Goal: Transaction & Acquisition: Download file/media

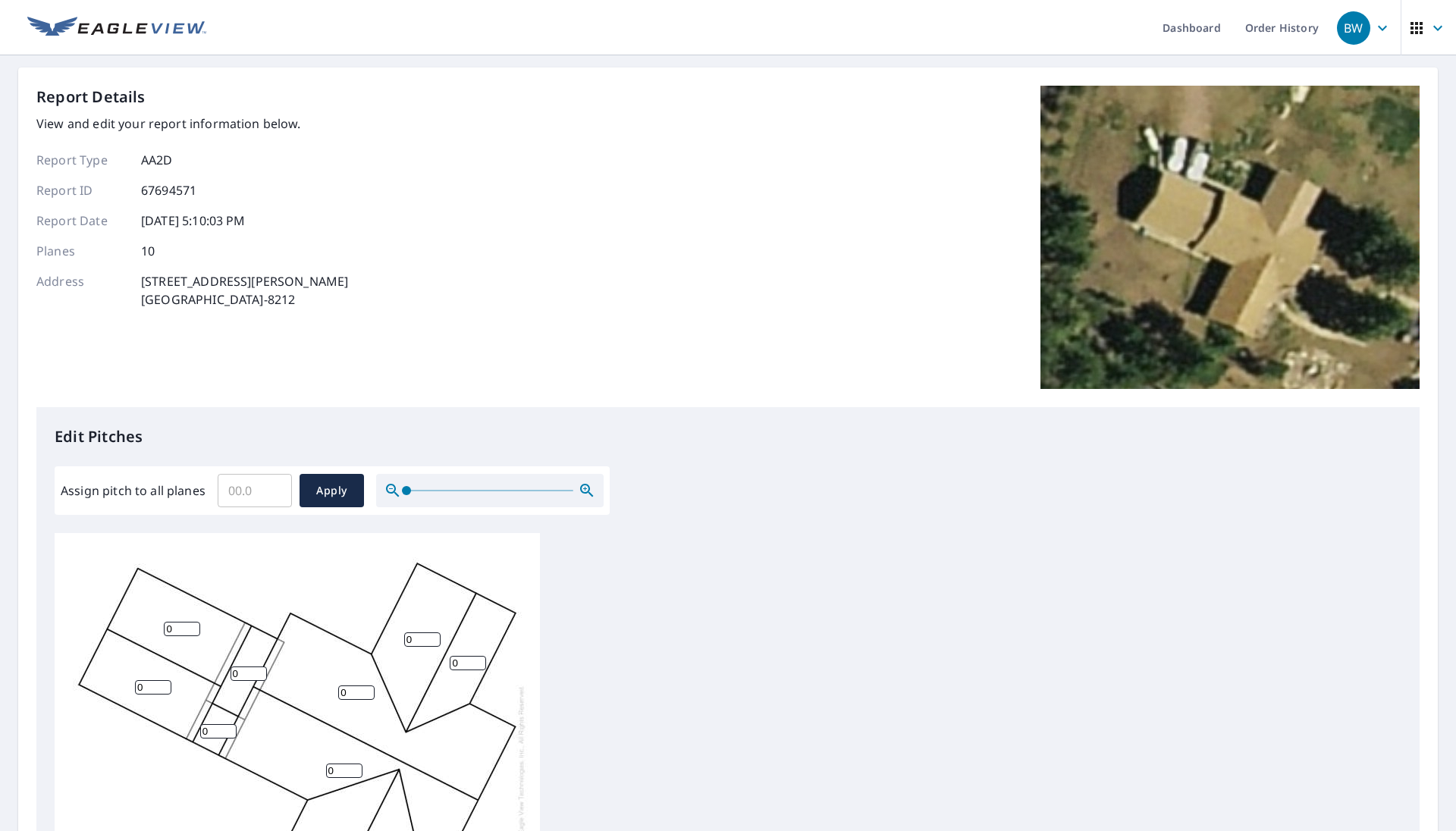
click at [262, 487] on input "Assign pitch to all planes" at bounding box center [254, 491] width 74 height 43
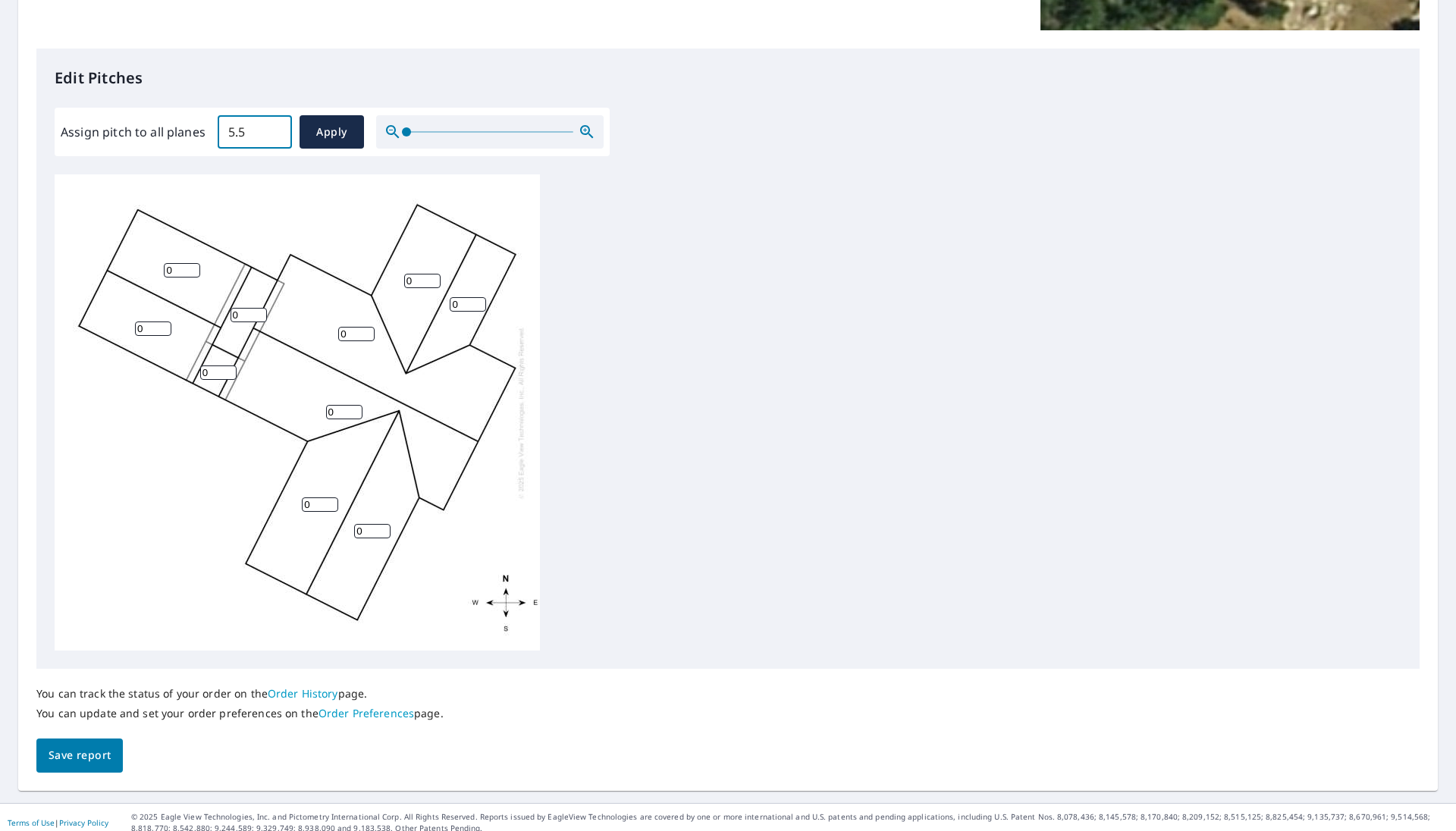
scroll to position [370, 0]
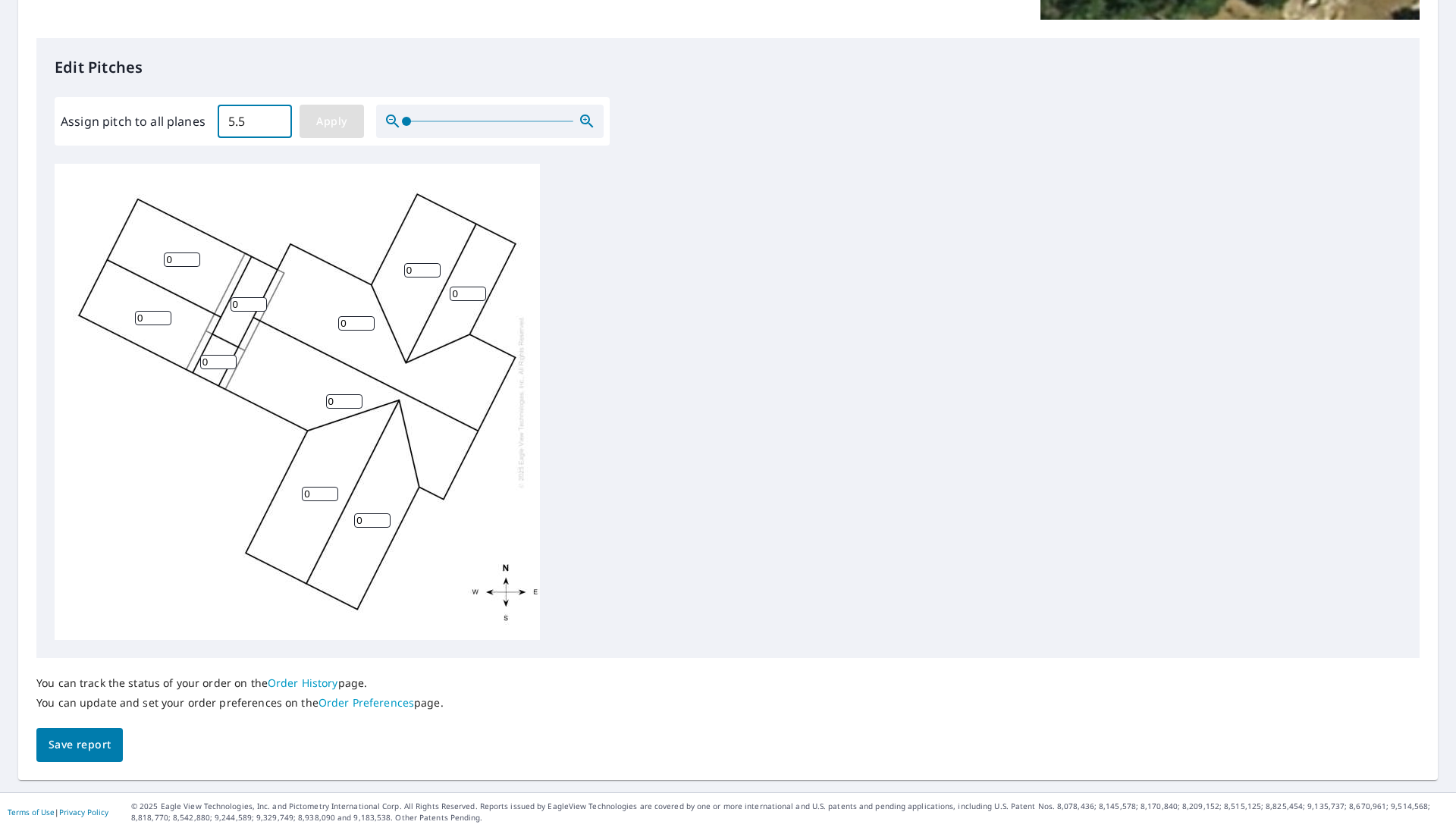
type input "5.5"
click at [313, 130] on span "Apply" at bounding box center [332, 121] width 40 height 19
type input "5.5"
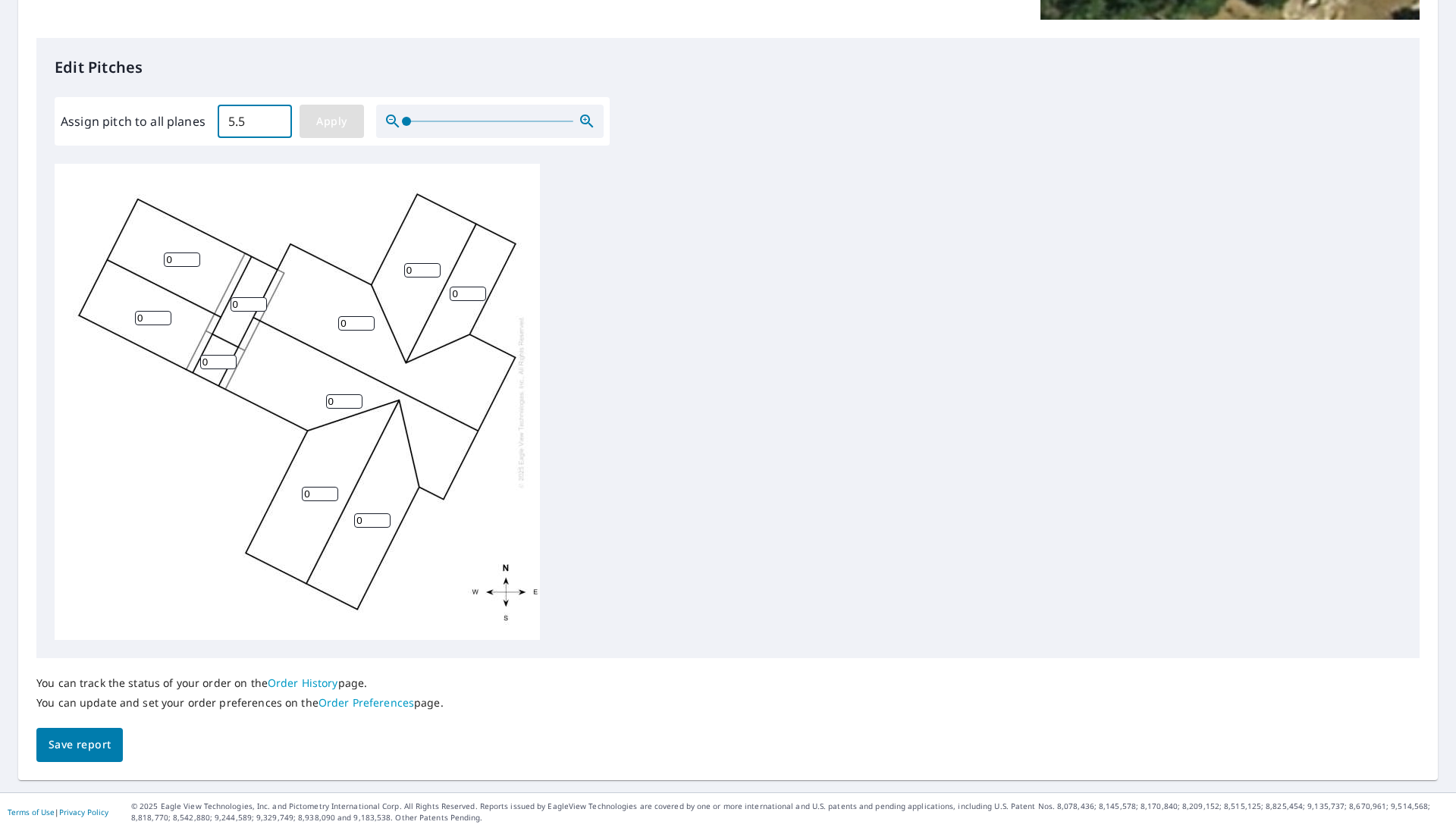
type input "5.5"
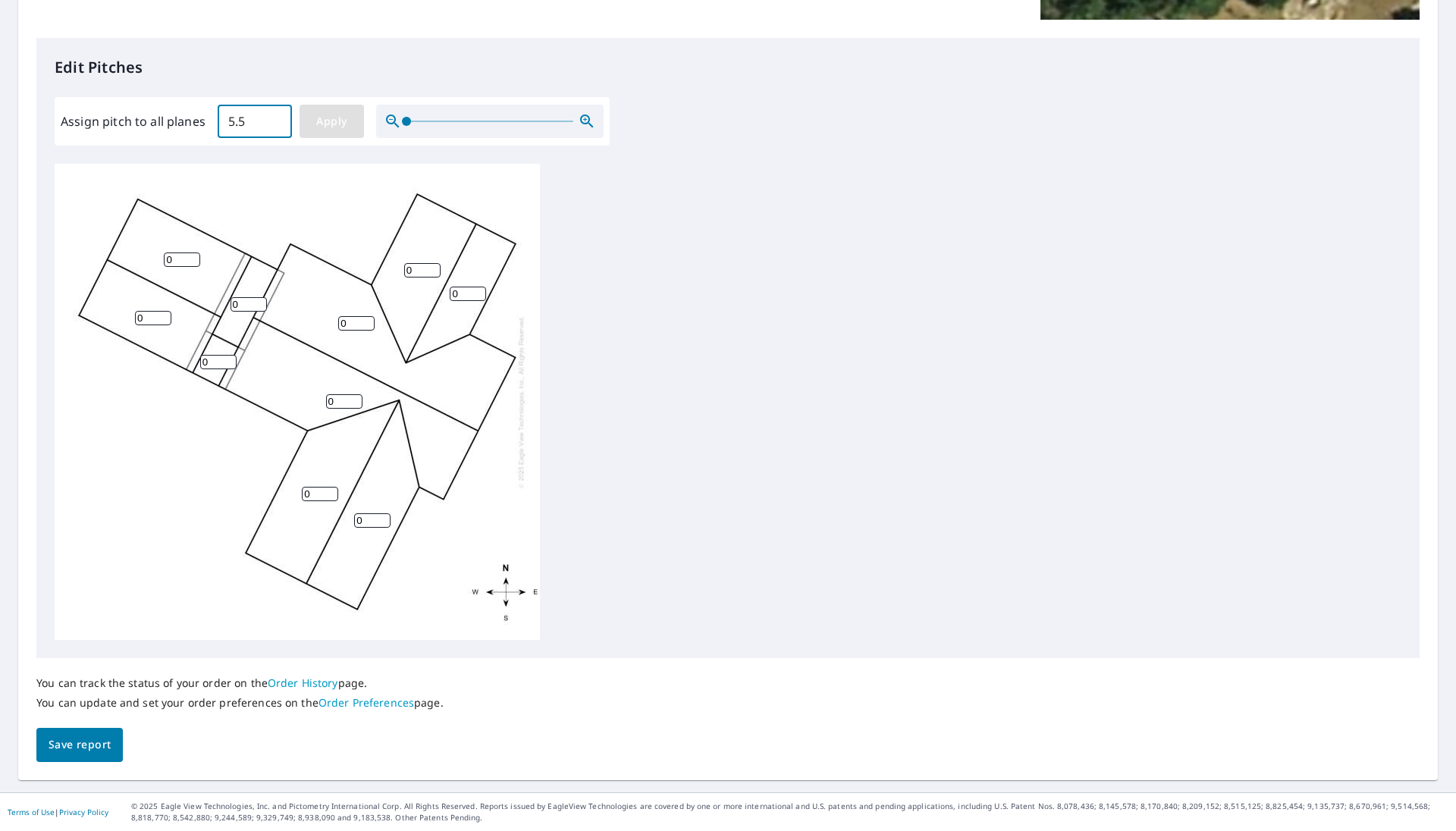
type input "5.5"
click at [71, 642] on span "Save report" at bounding box center [79, 745] width 62 height 19
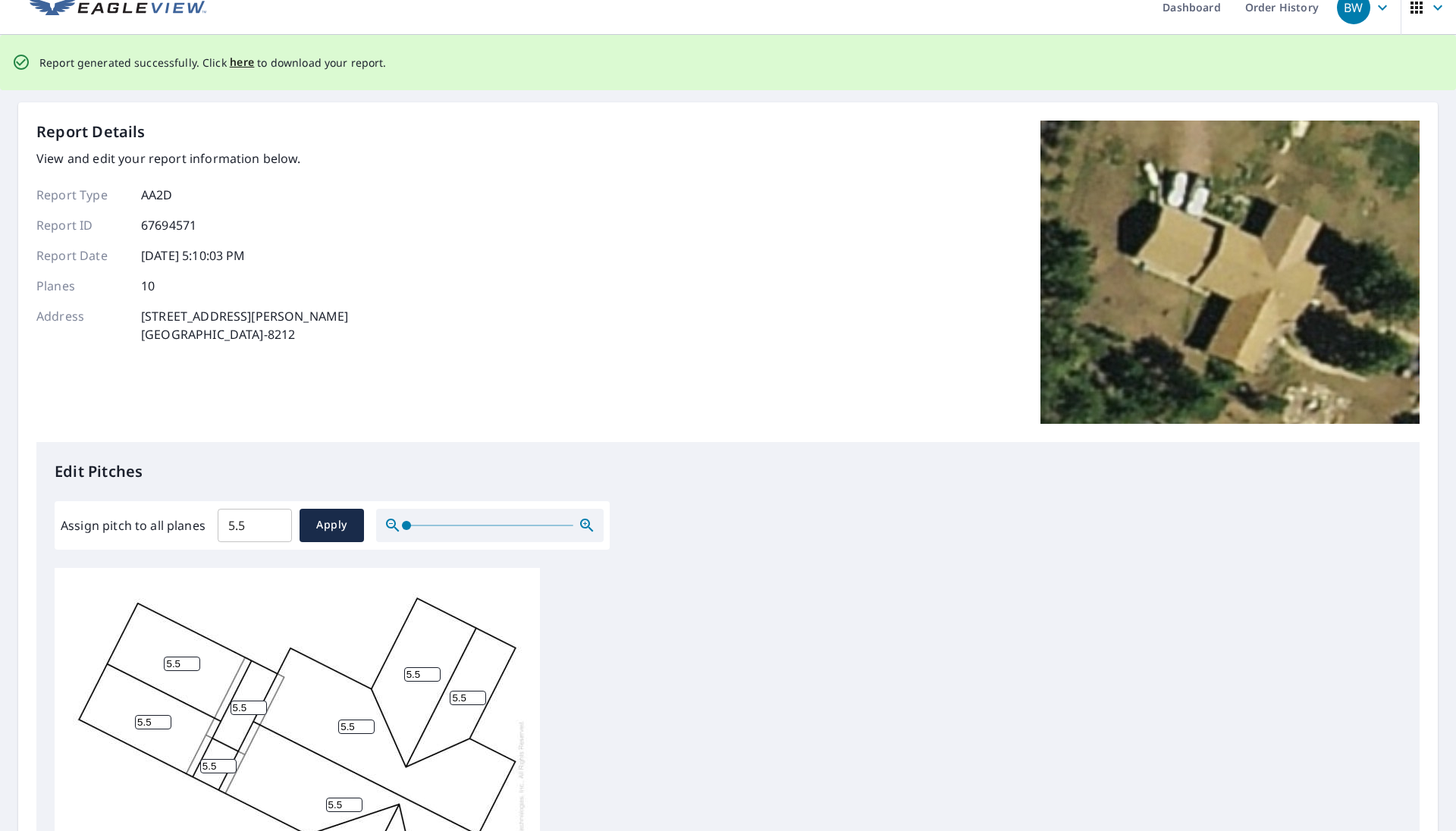
scroll to position [0, 0]
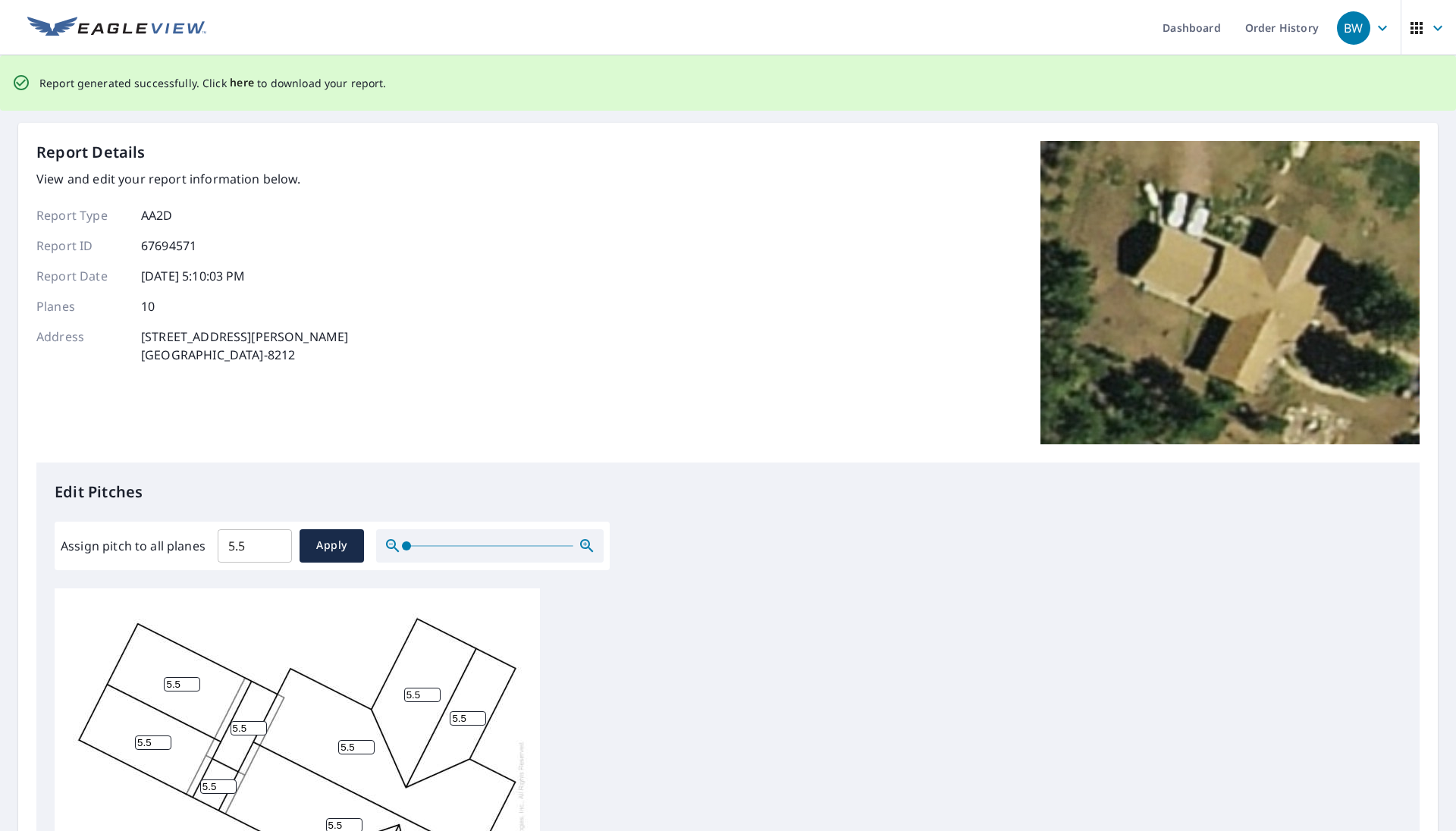
click at [233, 79] on span "here" at bounding box center [242, 83] width 25 height 19
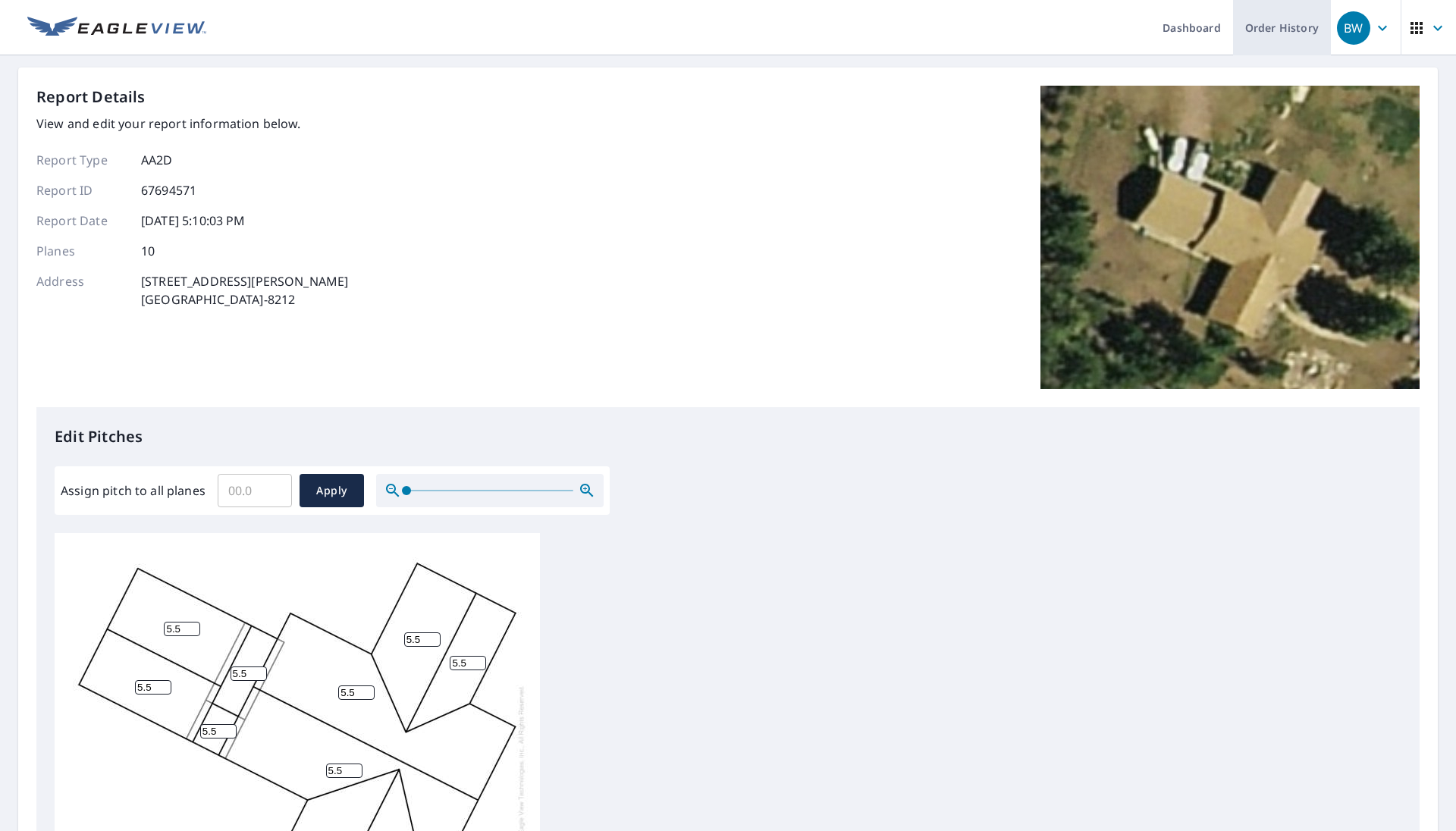
click at [674, 38] on link "Order History" at bounding box center [1281, 28] width 98 height 55
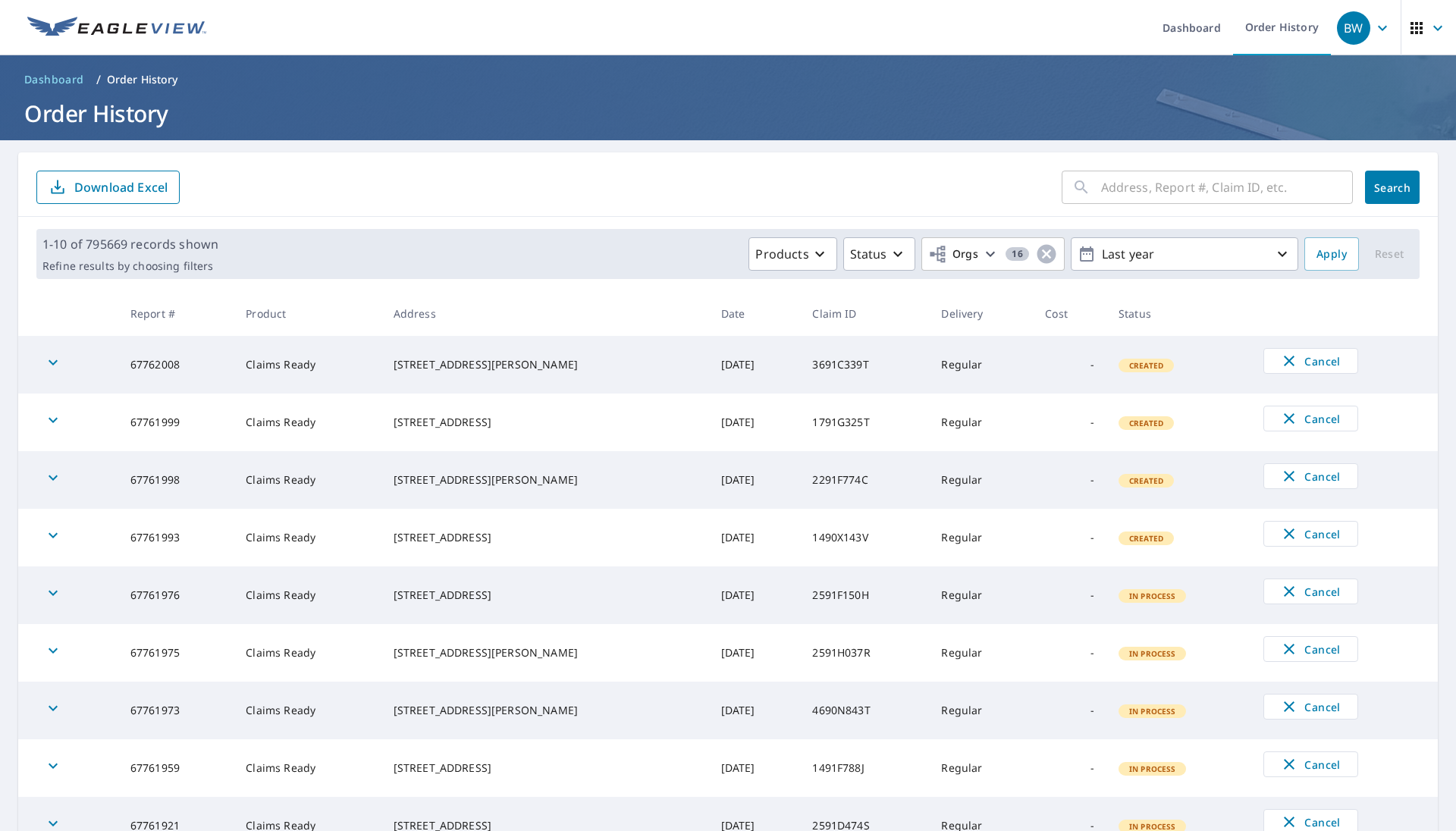
click at [674, 187] on input "text" at bounding box center [1226, 187] width 252 height 43
click at [674, 194] on input "text" at bounding box center [1226, 187] width 252 height 43
type input "298 Allen Rd"
click button "Search" at bounding box center [1392, 187] width 54 height 33
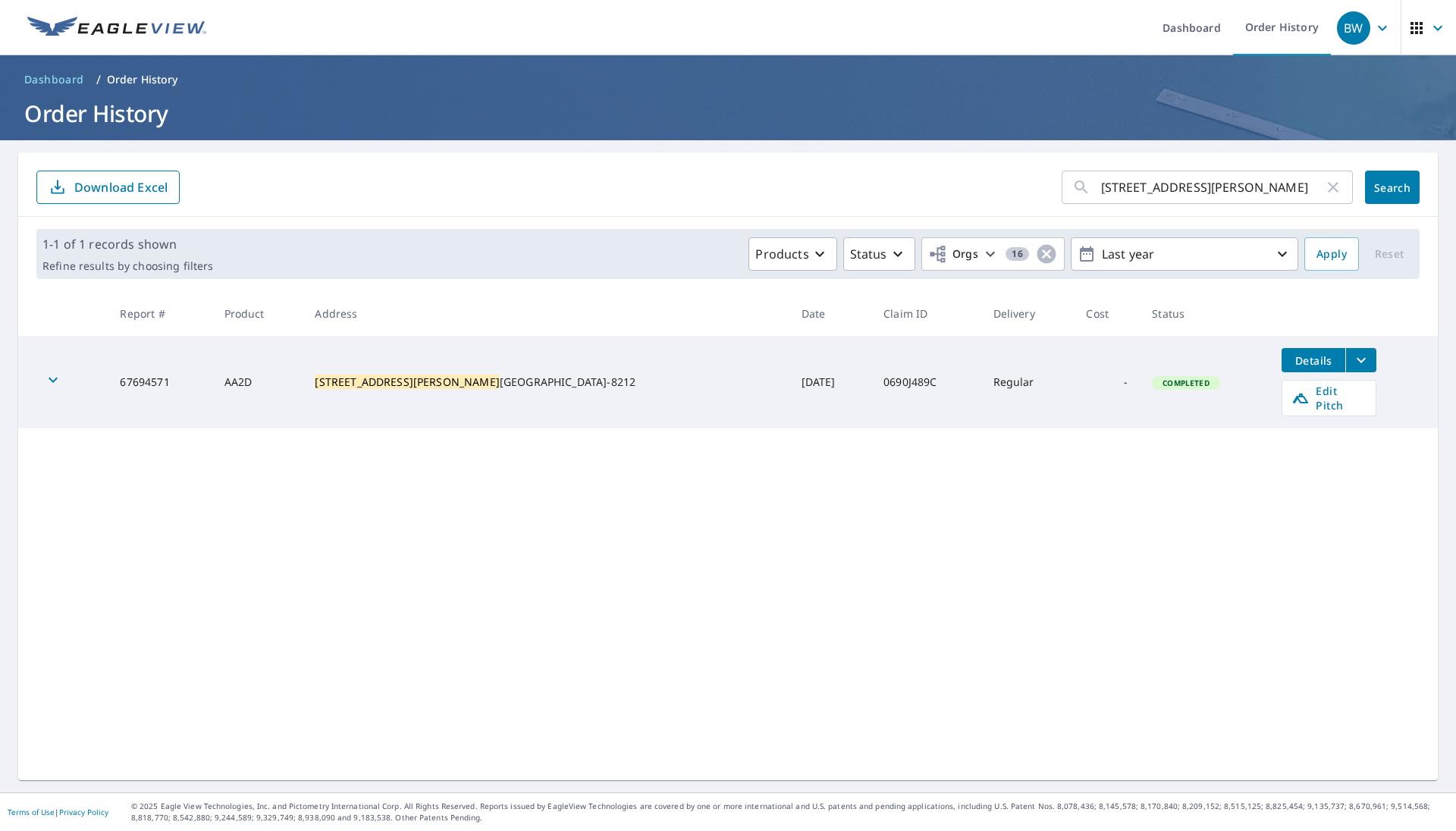
click at [674, 368] on icon "filesDropdownBtn-67694571" at bounding box center [1362, 360] width 18 height 18
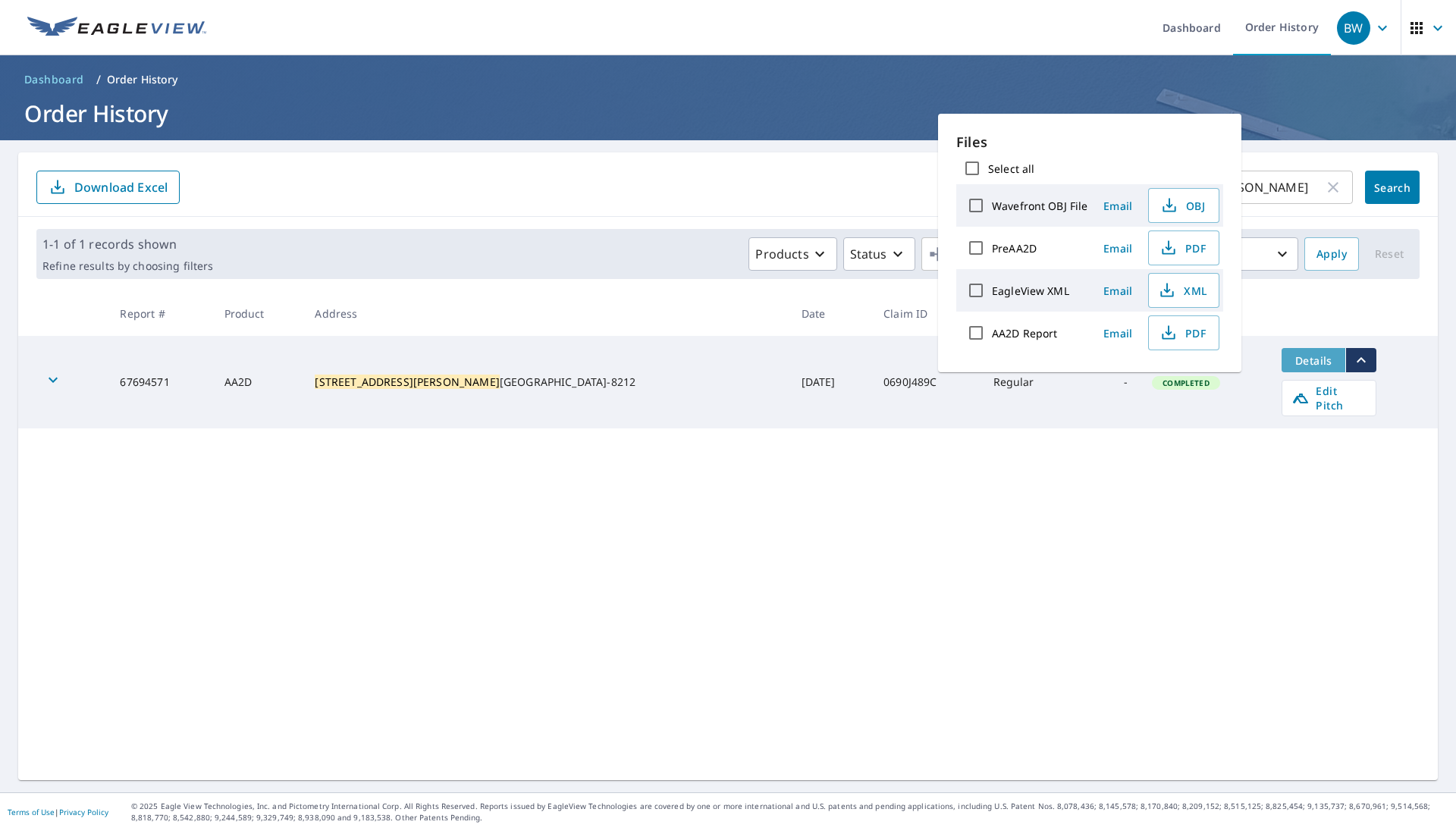
click at [674, 355] on span "Details" at bounding box center [1313, 360] width 45 height 14
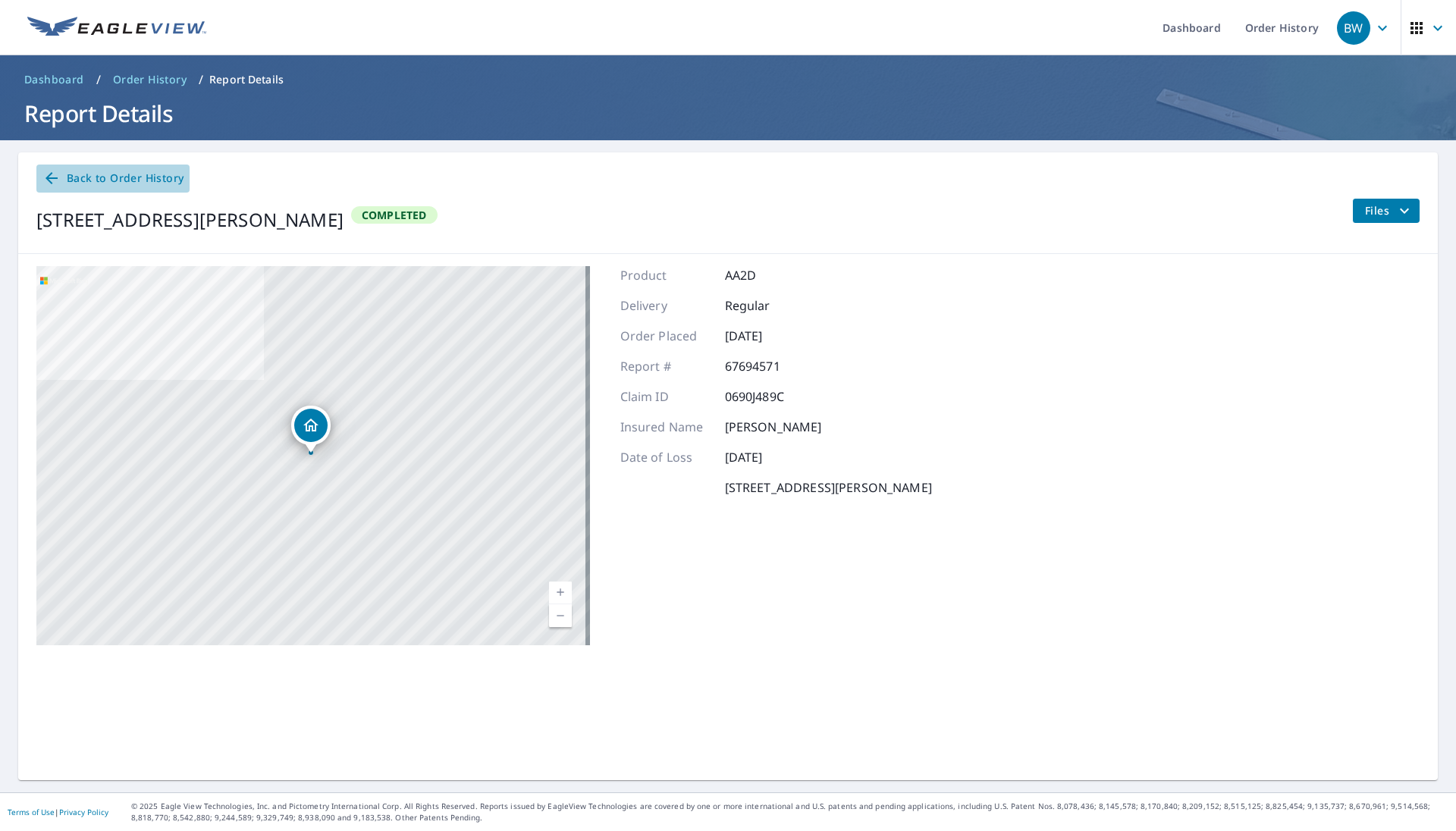
click at [52, 173] on icon at bounding box center [51, 178] width 13 height 13
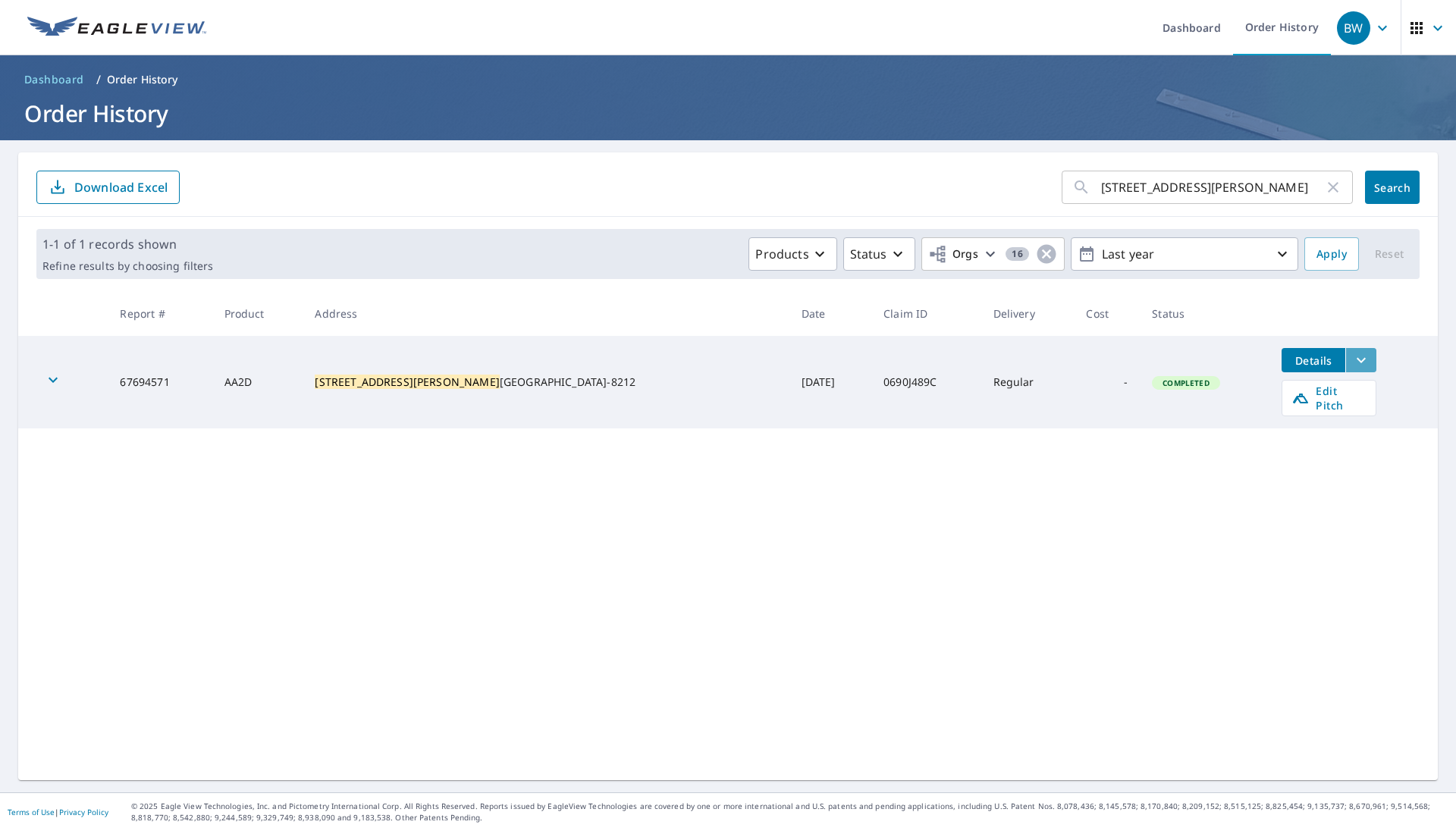
click at [674, 357] on icon "filesDropdownBtn-67694571" at bounding box center [1362, 360] width 18 height 18
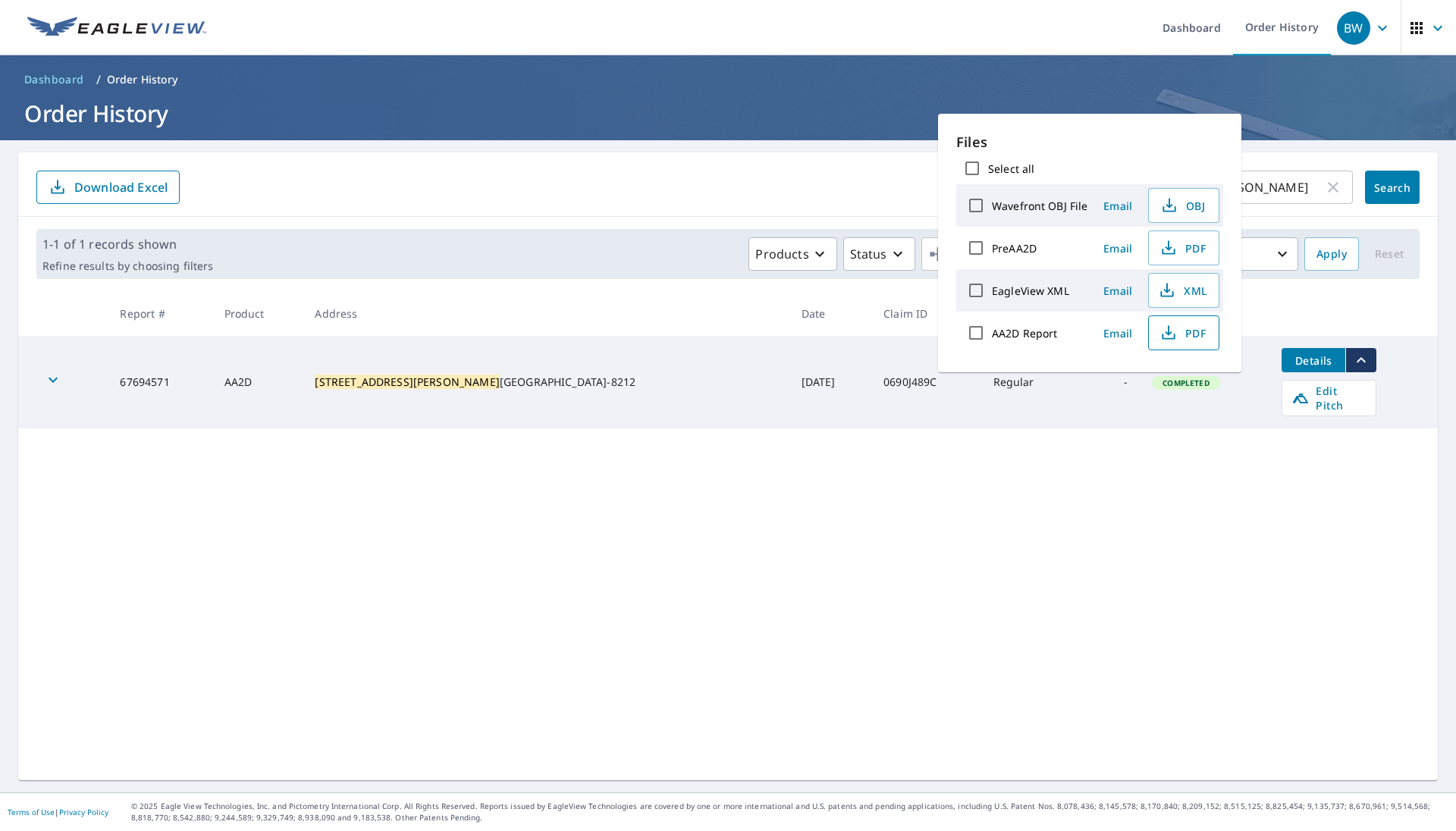
click at [674, 332] on span "PDF" at bounding box center [1182, 333] width 48 height 18
